Goal: Task Accomplishment & Management: Manage account settings

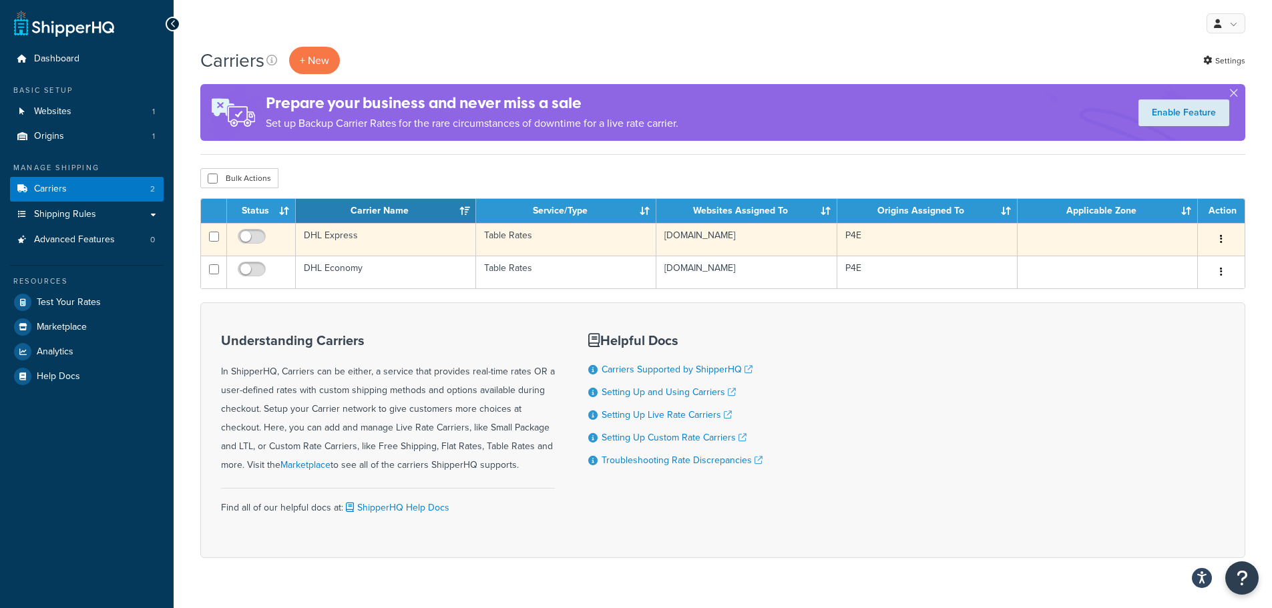
click at [337, 234] on td "DHL Express" at bounding box center [386, 239] width 180 height 33
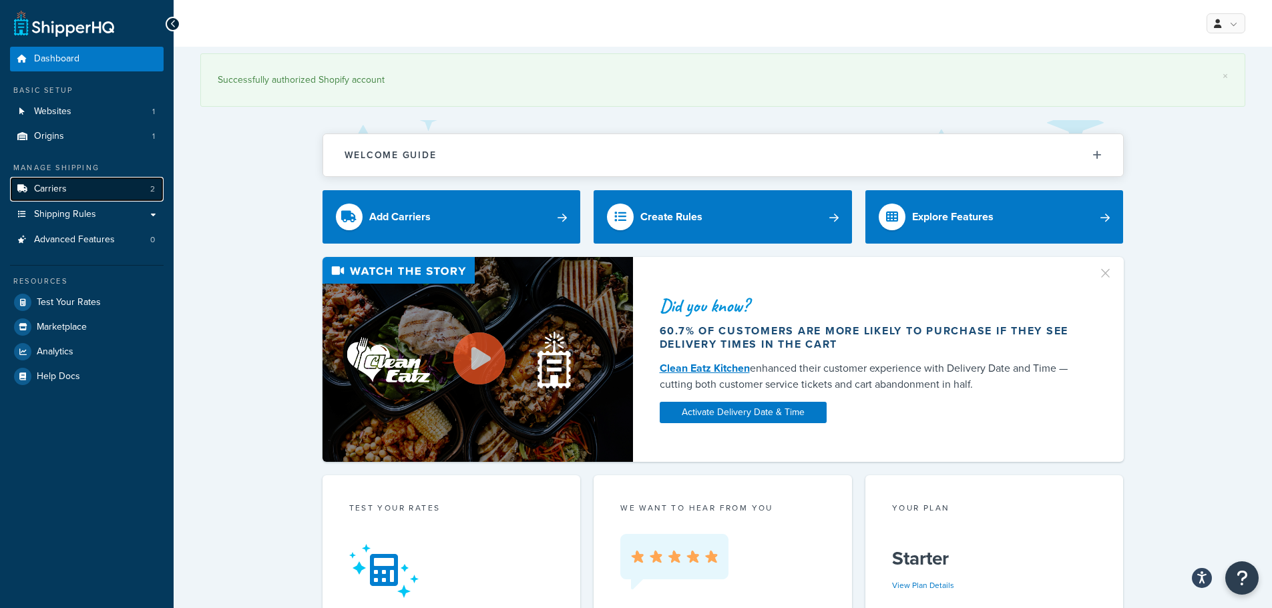
click at [93, 192] on link "Carriers 2" at bounding box center [87, 189] width 154 height 25
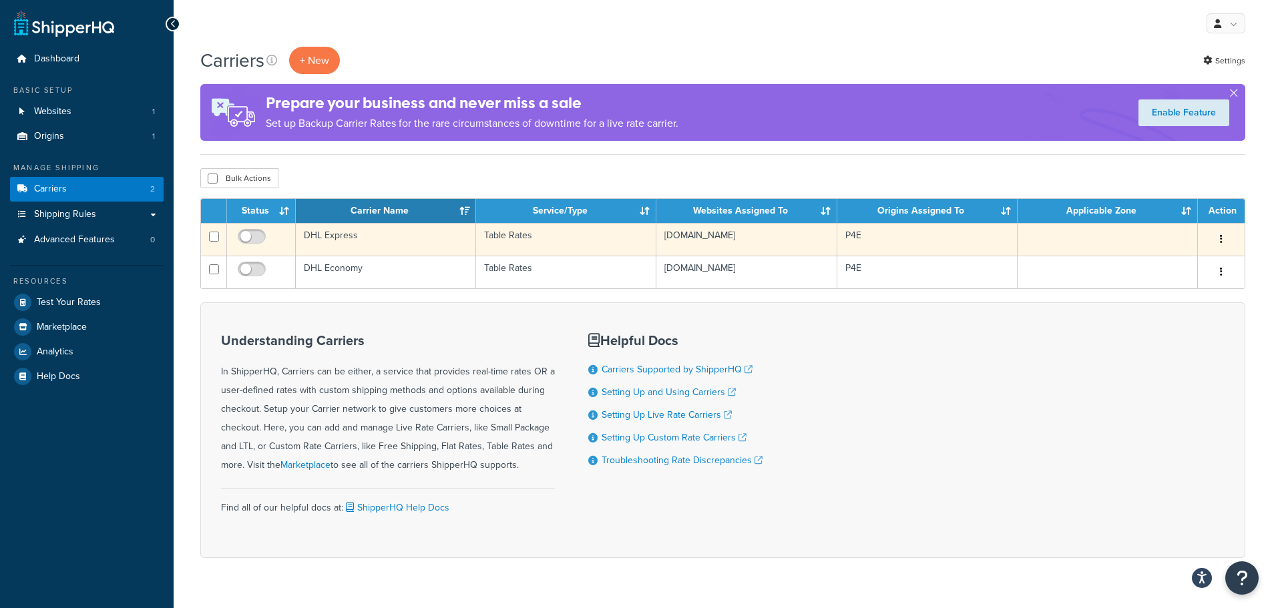
click at [344, 236] on td "DHL Express" at bounding box center [386, 239] width 180 height 33
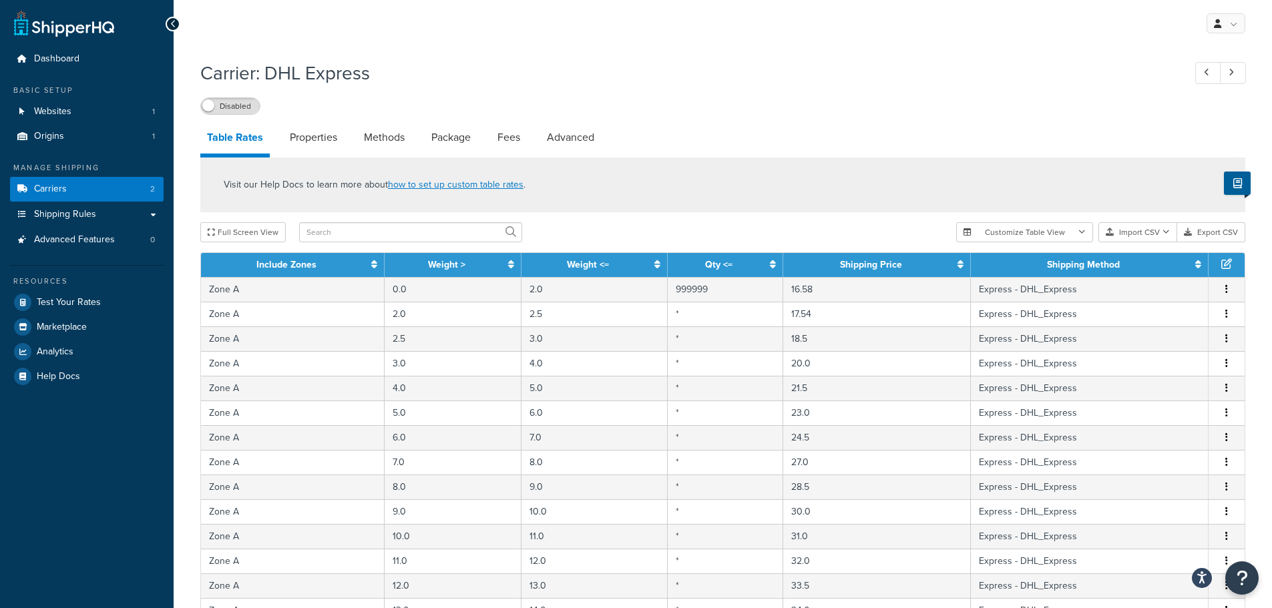
click at [172, 22] on icon at bounding box center [173, 23] width 6 height 9
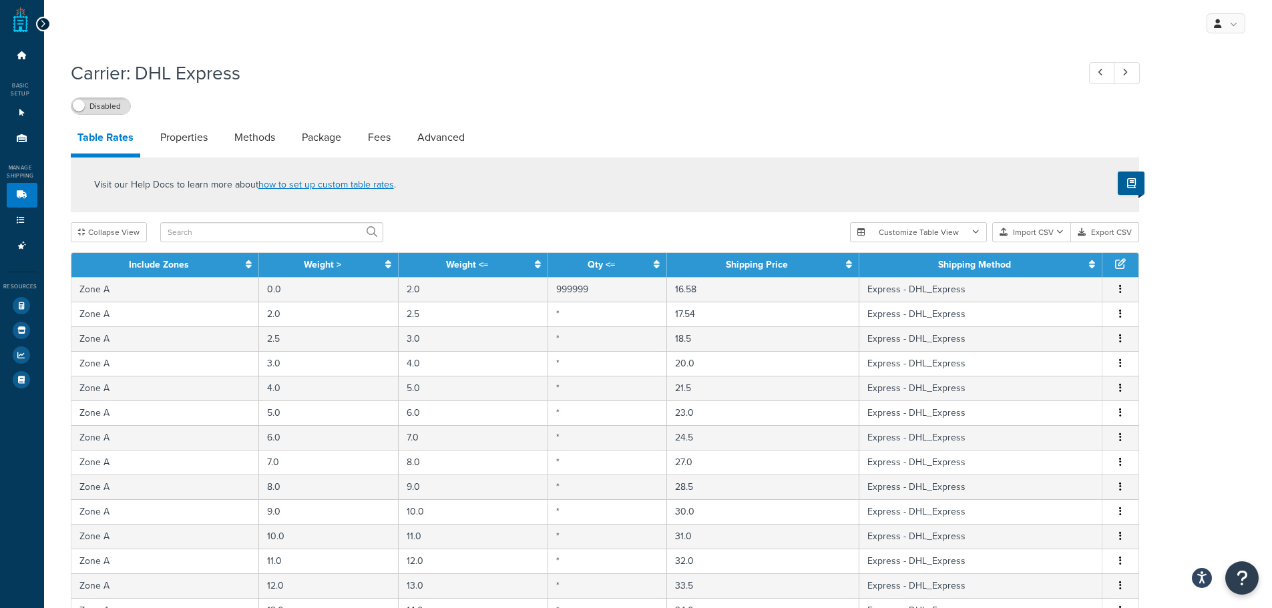
click at [40, 27] on icon at bounding box center [43, 23] width 6 height 9
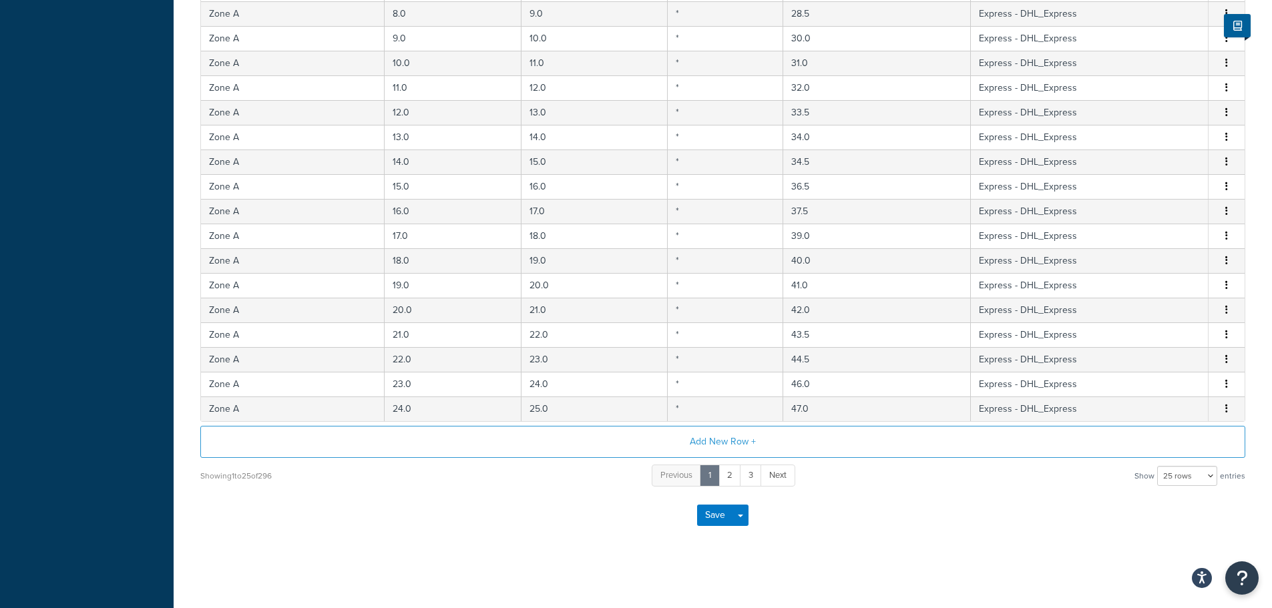
scroll to position [477, 0]
drag, startPoint x: 1190, startPoint y: 473, endPoint x: 1180, endPoint y: 483, distance: 13.7
click at [1190, 473] on select "10 rows 15 rows 25 rows 50 rows 100 rows 1000 rows" at bounding box center [1187, 475] width 60 height 20
select select "1000"
click at [1158, 465] on select "10 rows 15 rows 25 rows 50 rows 100 rows 1000 rows" at bounding box center [1187, 475] width 60 height 20
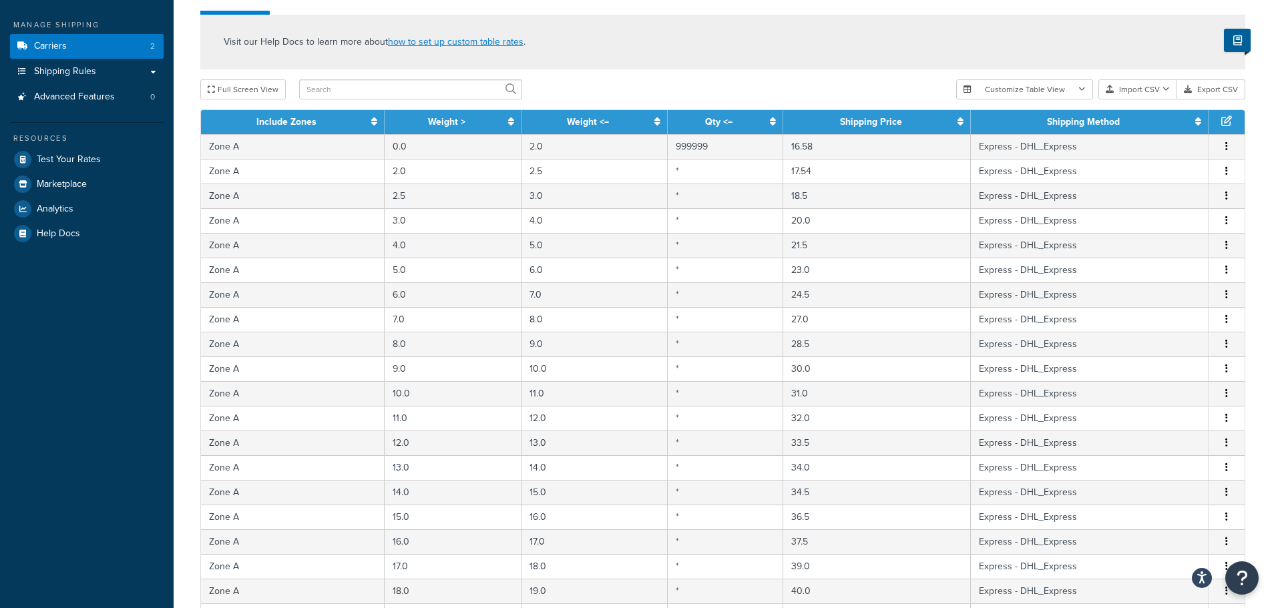
scroll to position [76, 0]
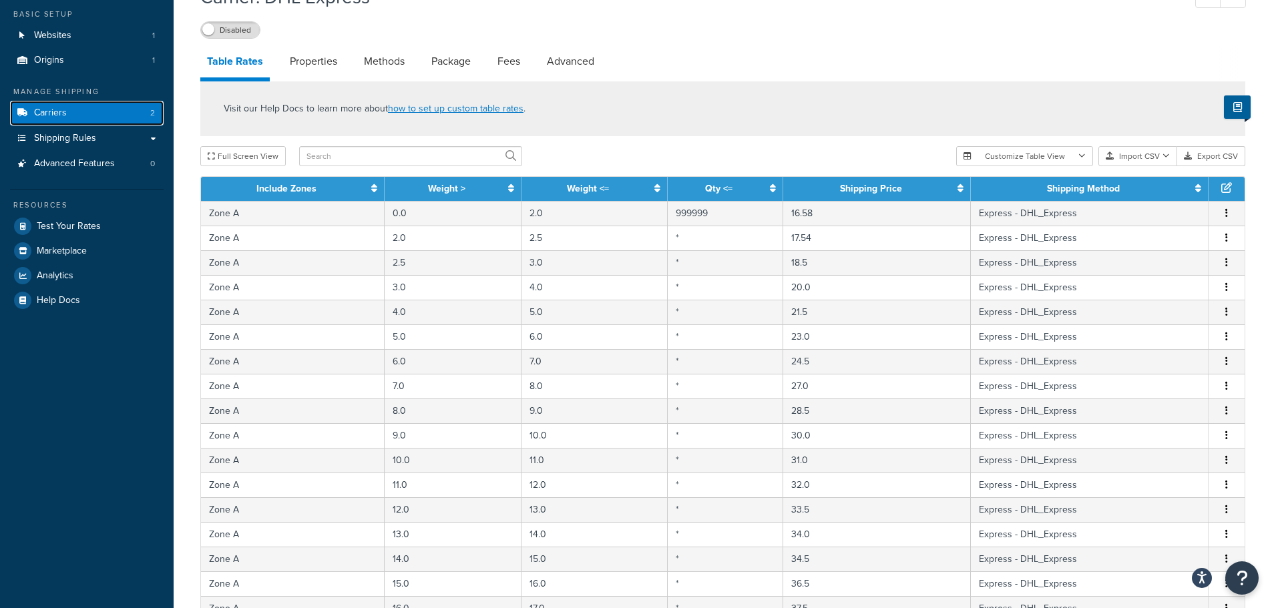
drag, startPoint x: 118, startPoint y: 112, endPoint x: 219, endPoint y: 112, distance: 100.8
click at [118, 112] on link "Carriers 2" at bounding box center [87, 113] width 154 height 25
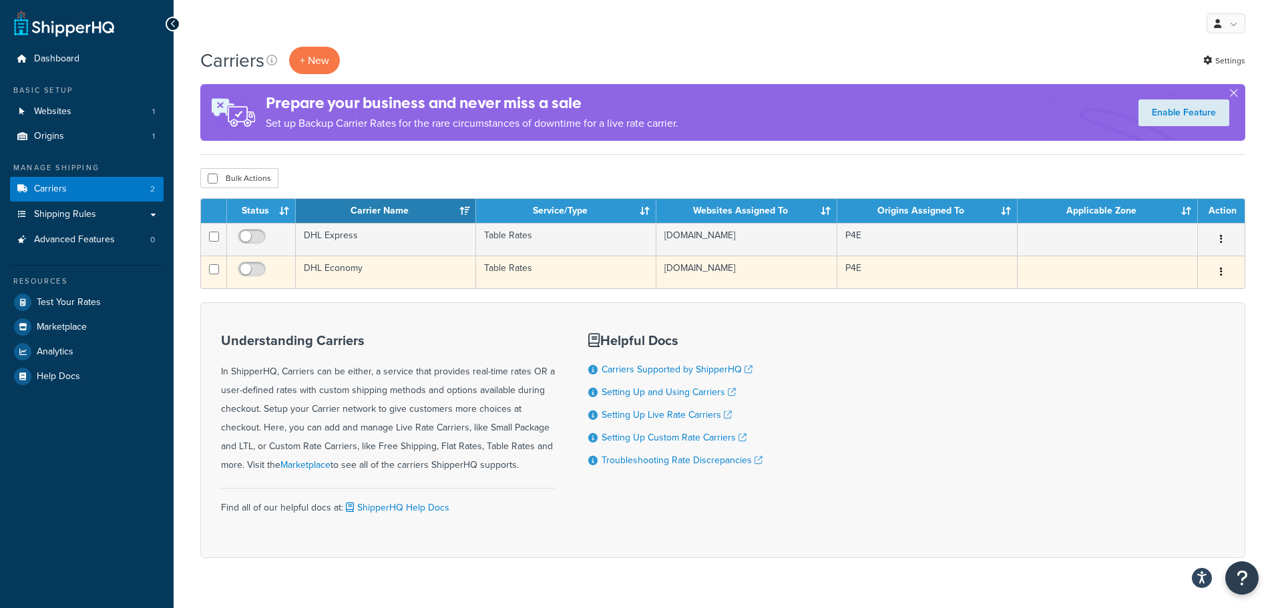
click at [353, 270] on td "DHL Economy" at bounding box center [386, 272] width 180 height 33
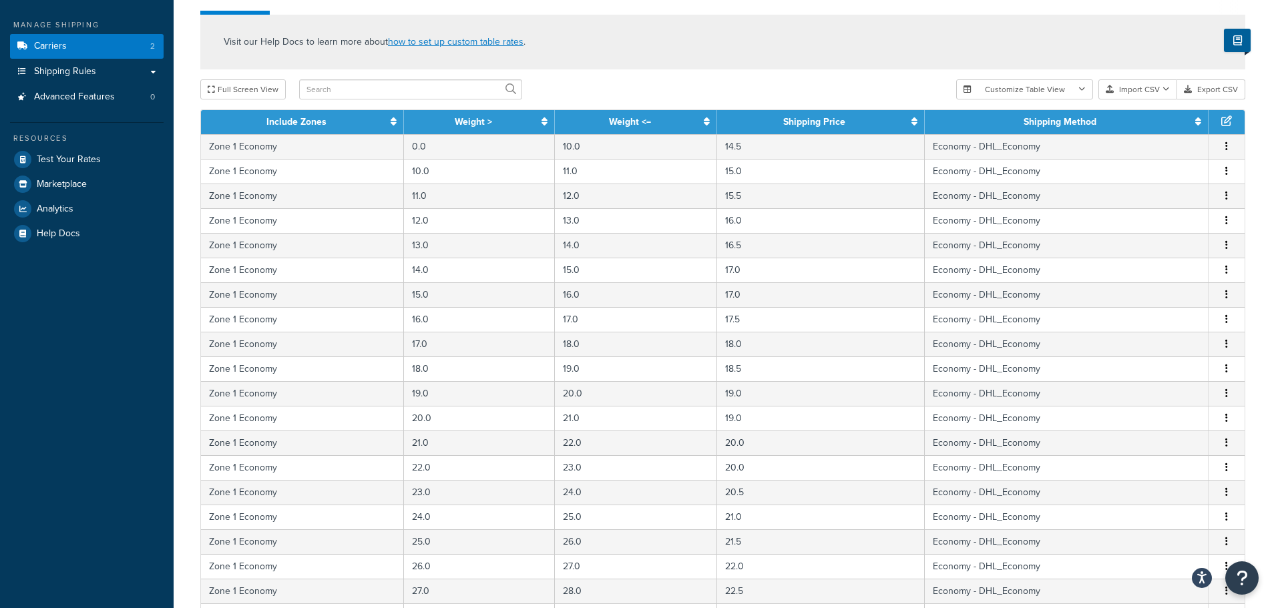
scroll to position [76, 0]
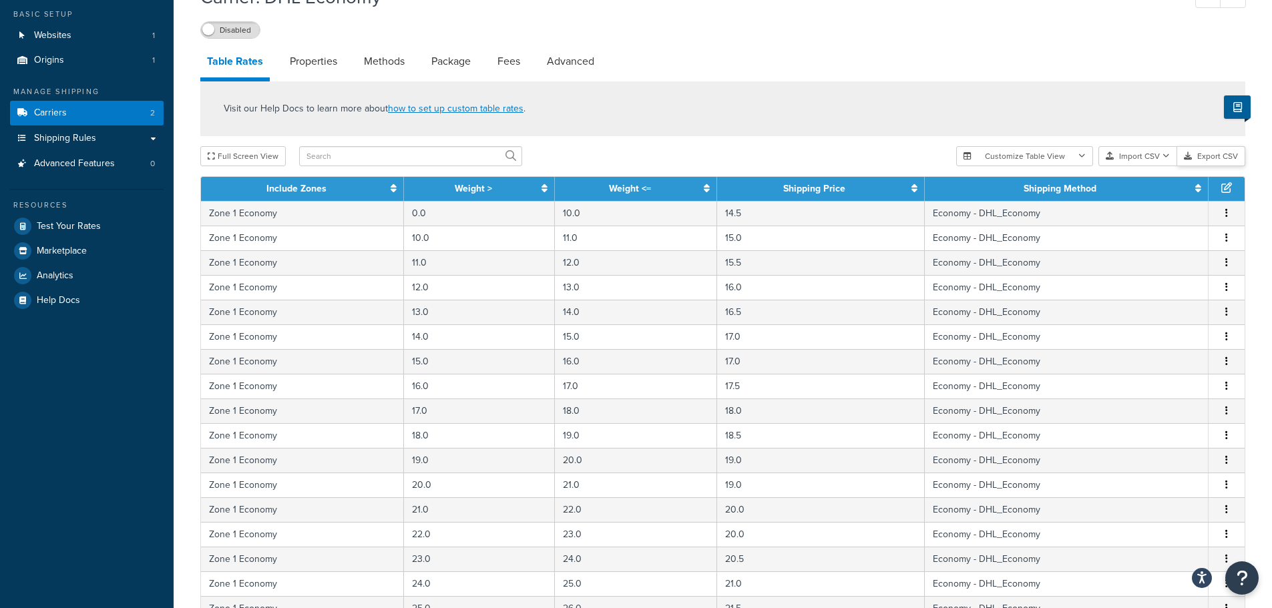
click at [1204, 158] on button "Export CSV" at bounding box center [1211, 156] width 68 height 20
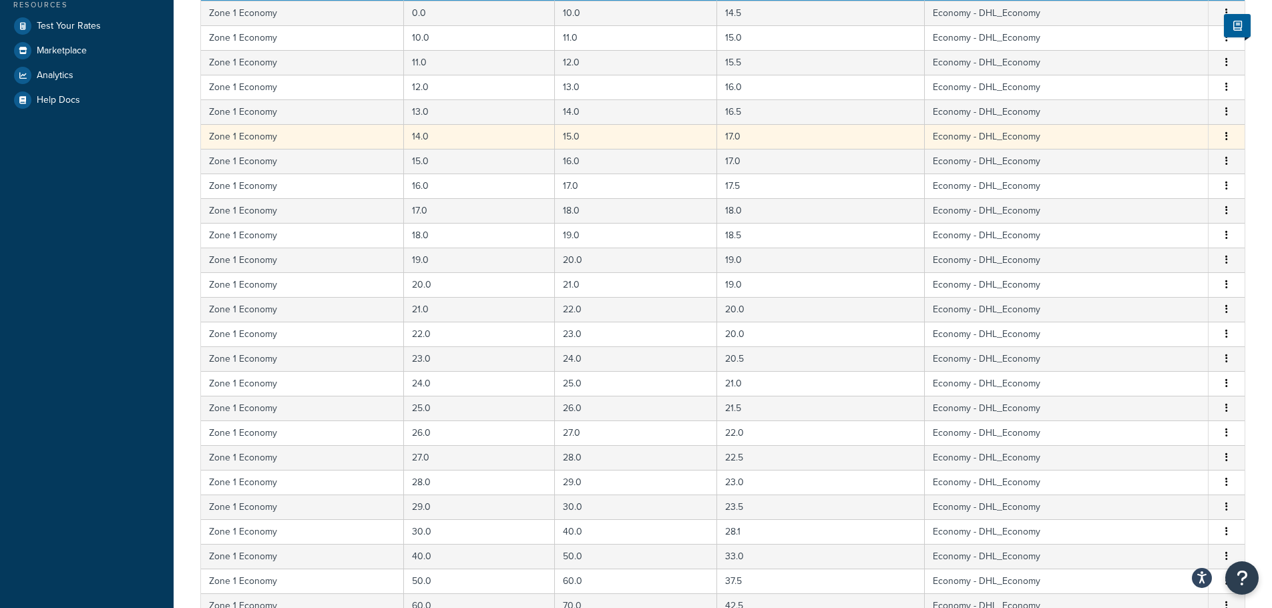
scroll to position [477, 0]
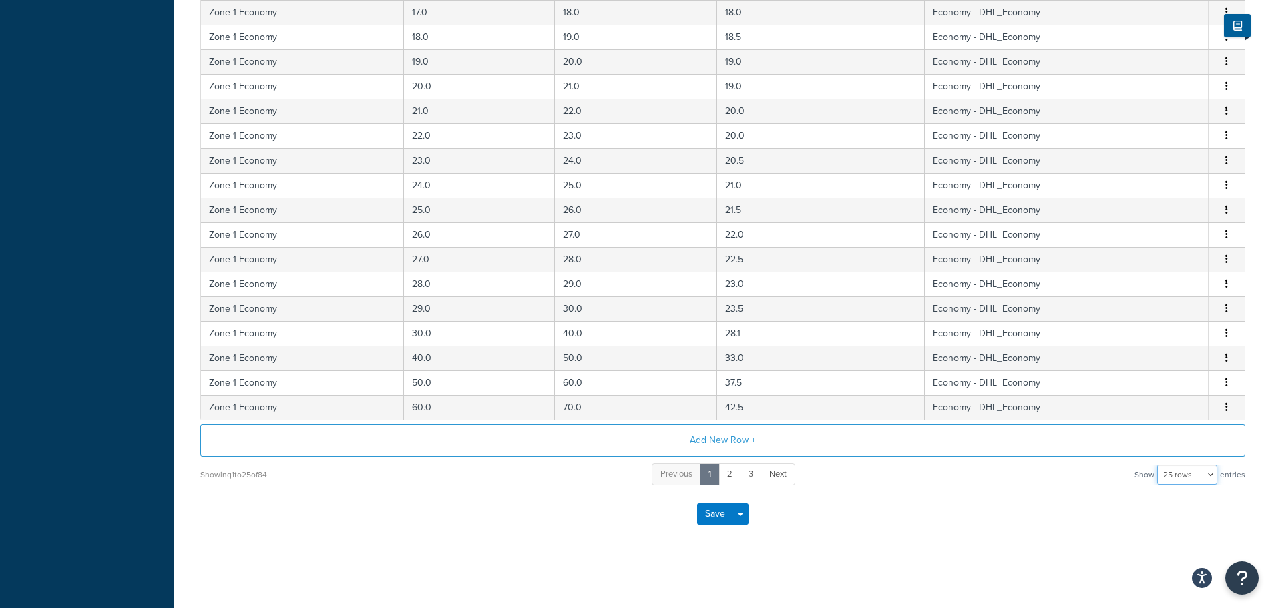
drag, startPoint x: 1182, startPoint y: 470, endPoint x: 1175, endPoint y: 483, distance: 15.2
click at [1182, 470] on select "10 rows 15 rows 25 rows 50 rows 100 rows 1000 rows" at bounding box center [1187, 475] width 60 height 20
select select "1000"
click at [1158, 465] on select "10 rows 15 rows 25 rows 50 rows 100 rows 1000 rows" at bounding box center [1187, 475] width 60 height 20
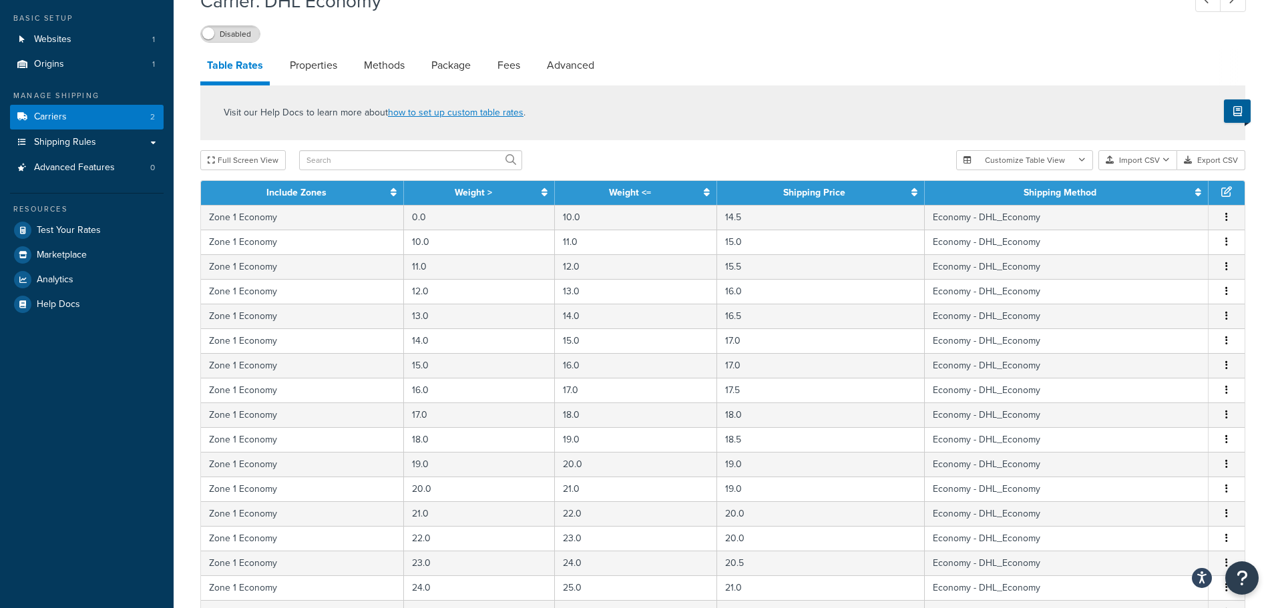
scroll to position [0, 0]
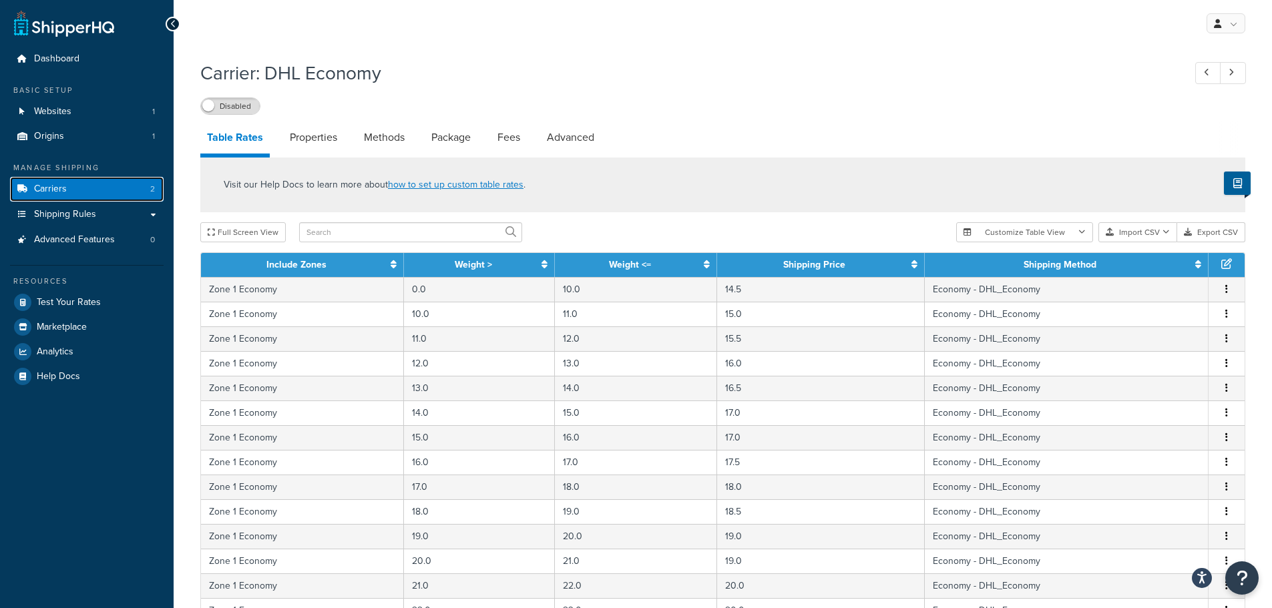
click at [101, 188] on link "Carriers 2" at bounding box center [87, 189] width 154 height 25
